Goal: Information Seeking & Learning: Understand process/instructions

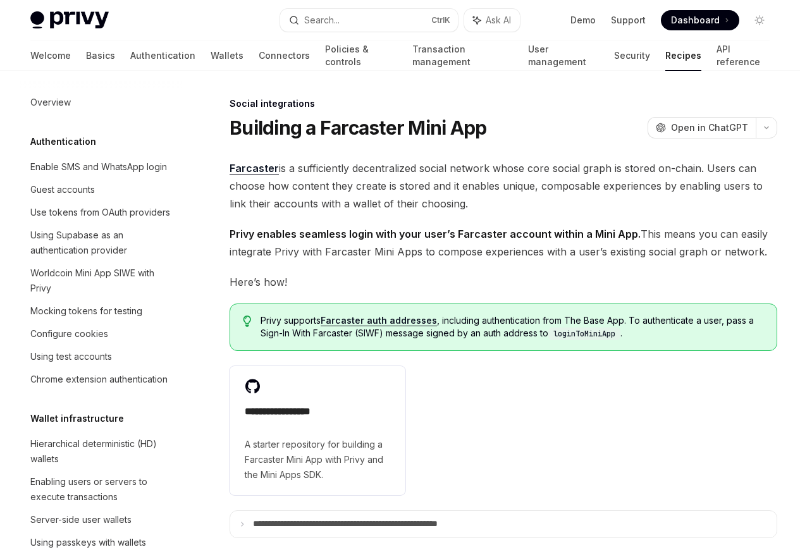
scroll to position [873, 0]
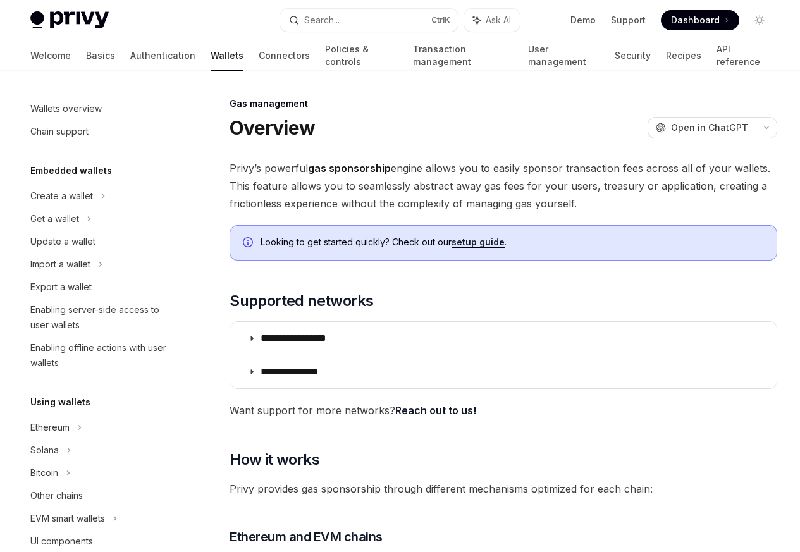
scroll to position [533, 0]
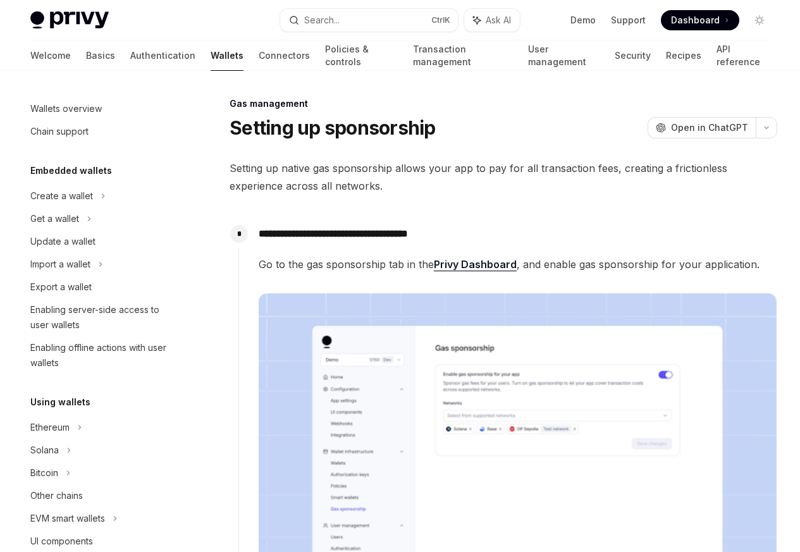
scroll to position [533, 0]
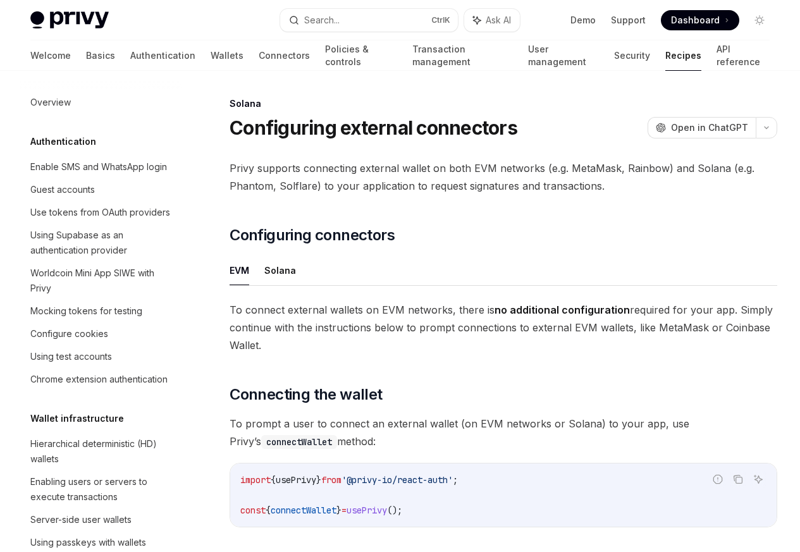
scroll to position [2026, 0]
